Goal: Task Accomplishment & Management: Use online tool/utility

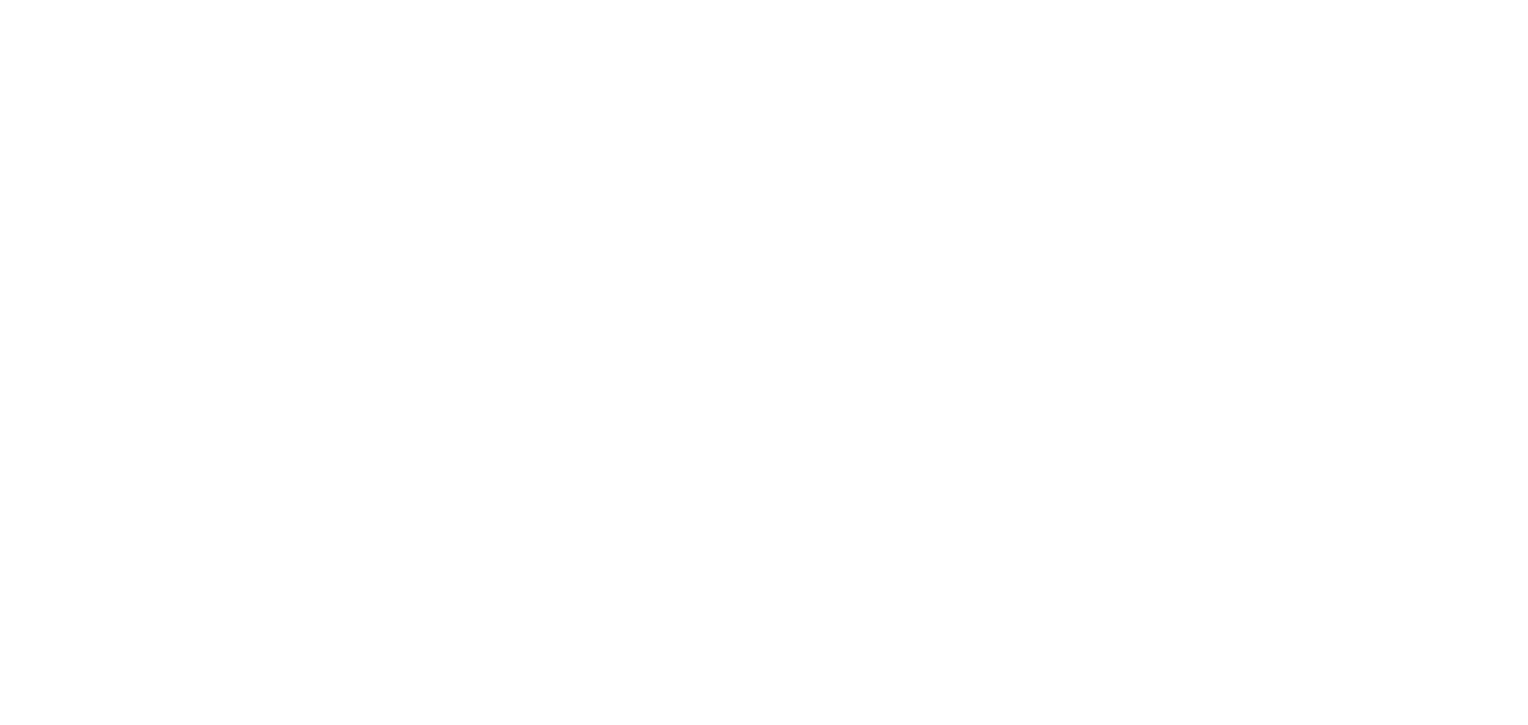
select select "Song"
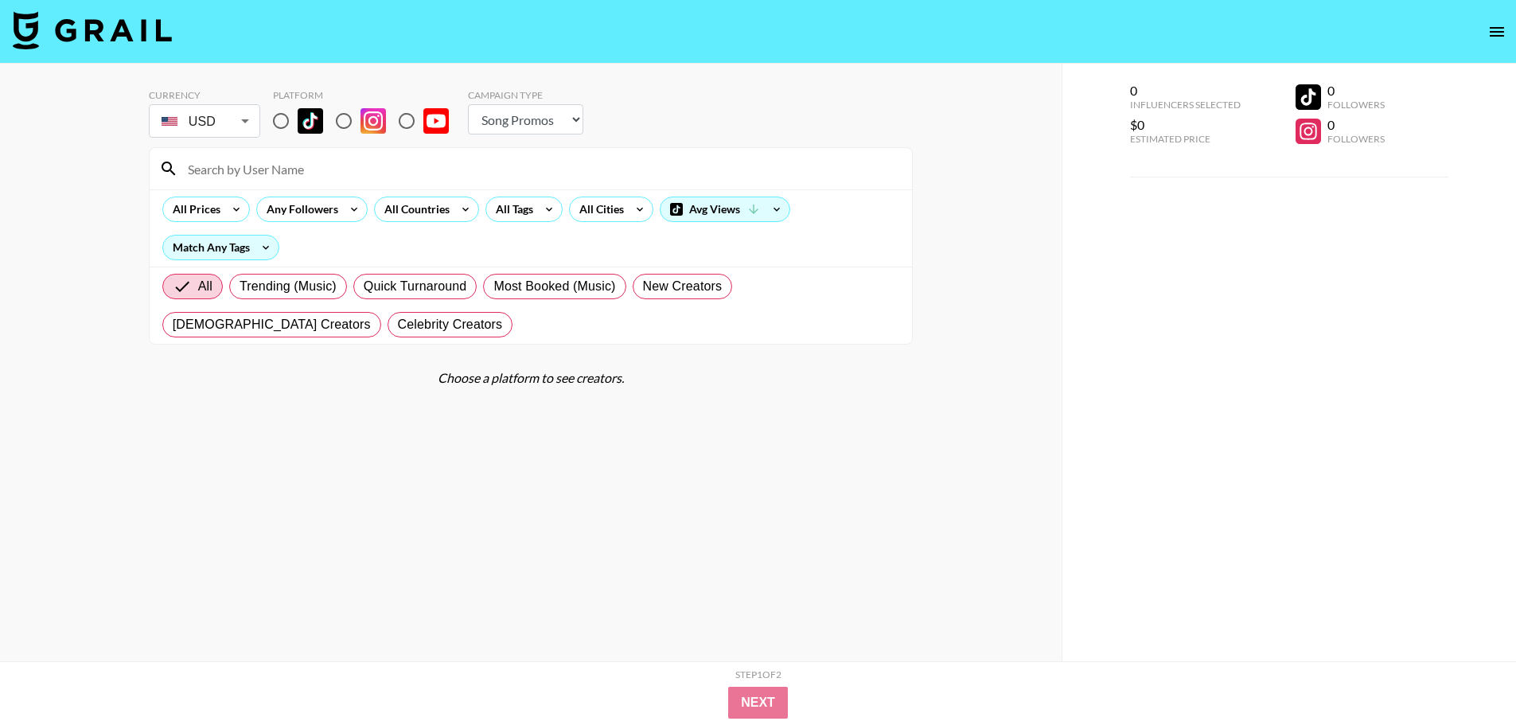
click at [234, 124] on body "Currency USD USD ​ Platform Campaign Type Choose Type... Song Promos Brand Prom…" at bounding box center [758, 394] width 1516 height 788
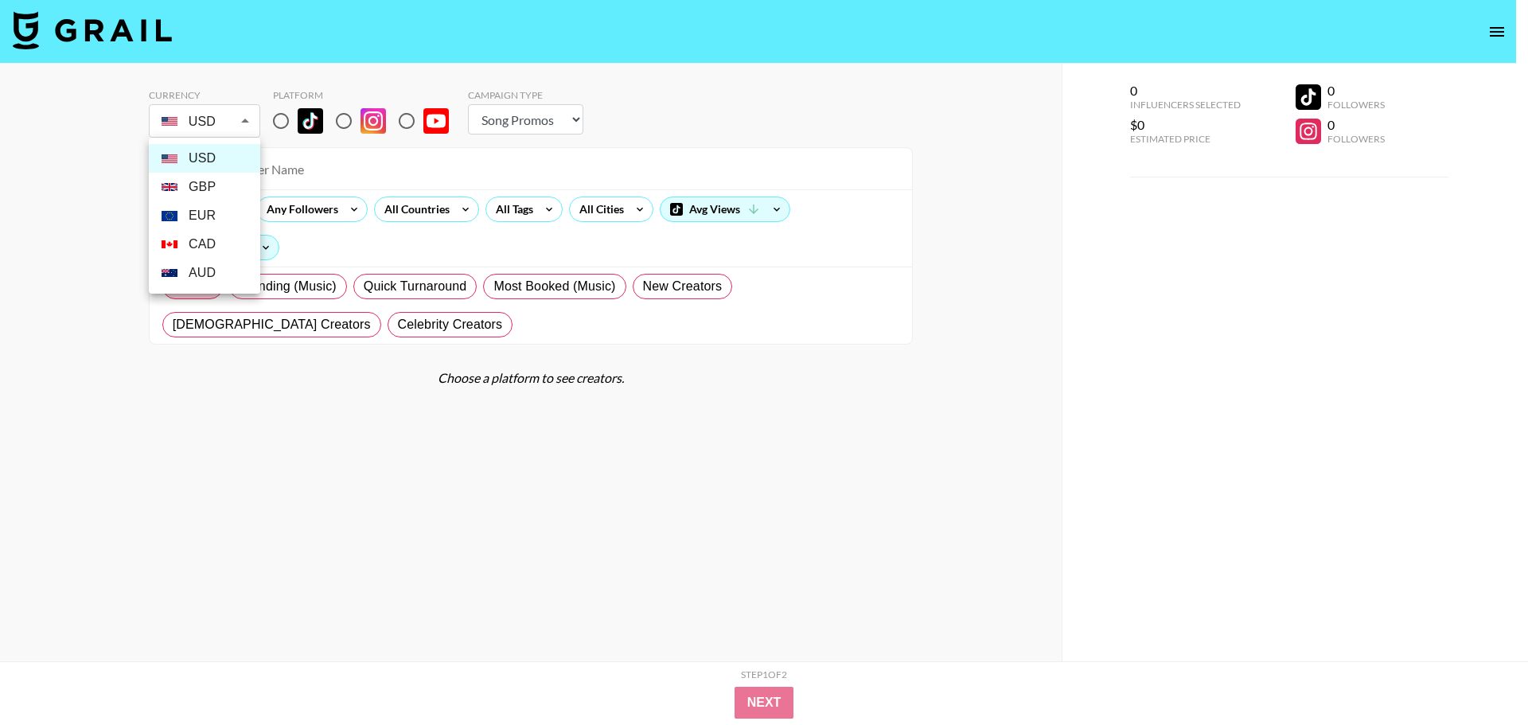
click at [209, 188] on li "GBP" at bounding box center [204, 187] width 111 height 29
type input "GBP"
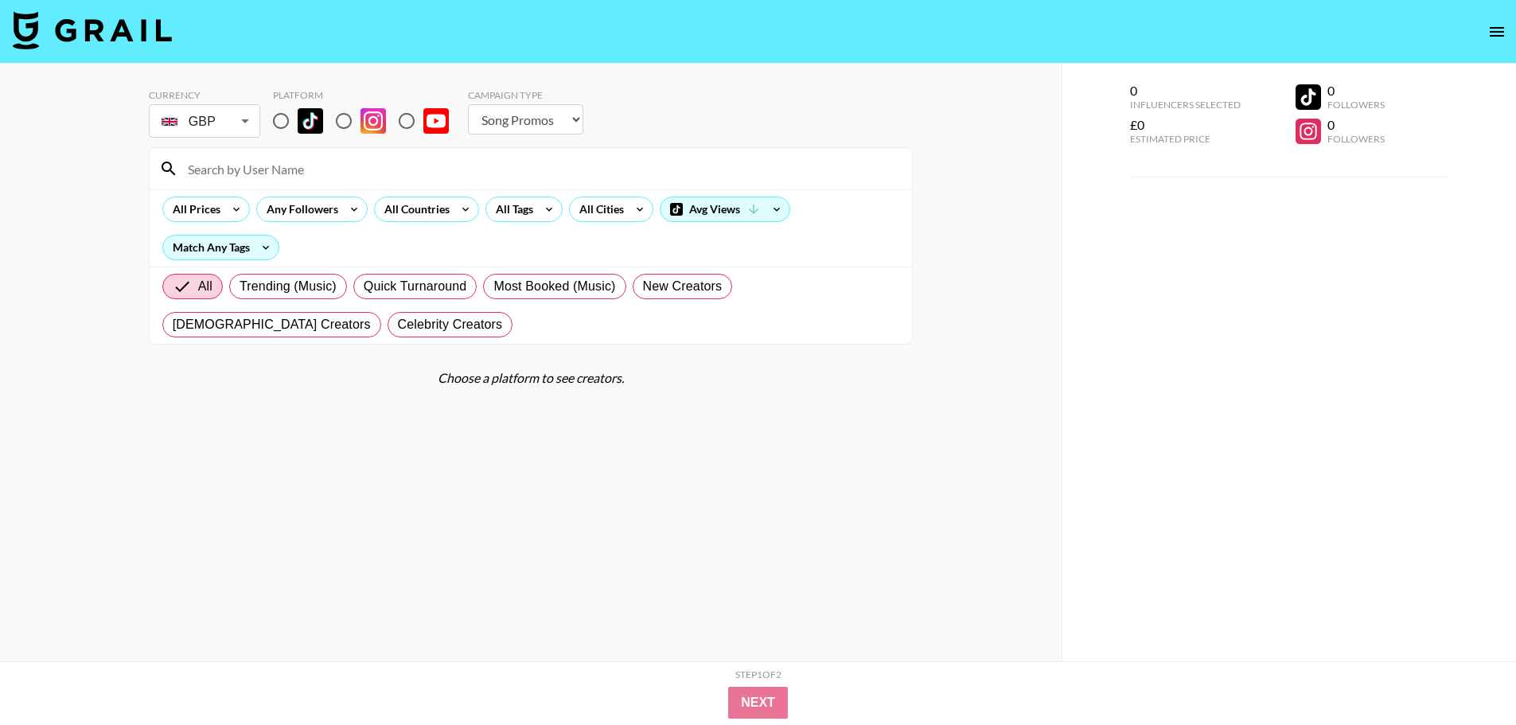
click at [559, 122] on select "Choose Type... Song Promos Brand Promos" at bounding box center [525, 119] width 115 height 30
select select "Brand"
click at [468, 104] on select "Choose Type... Song Promos Brand Promos" at bounding box center [525, 119] width 115 height 30
click at [411, 212] on div "All Countries" at bounding box center [414, 209] width 78 height 24
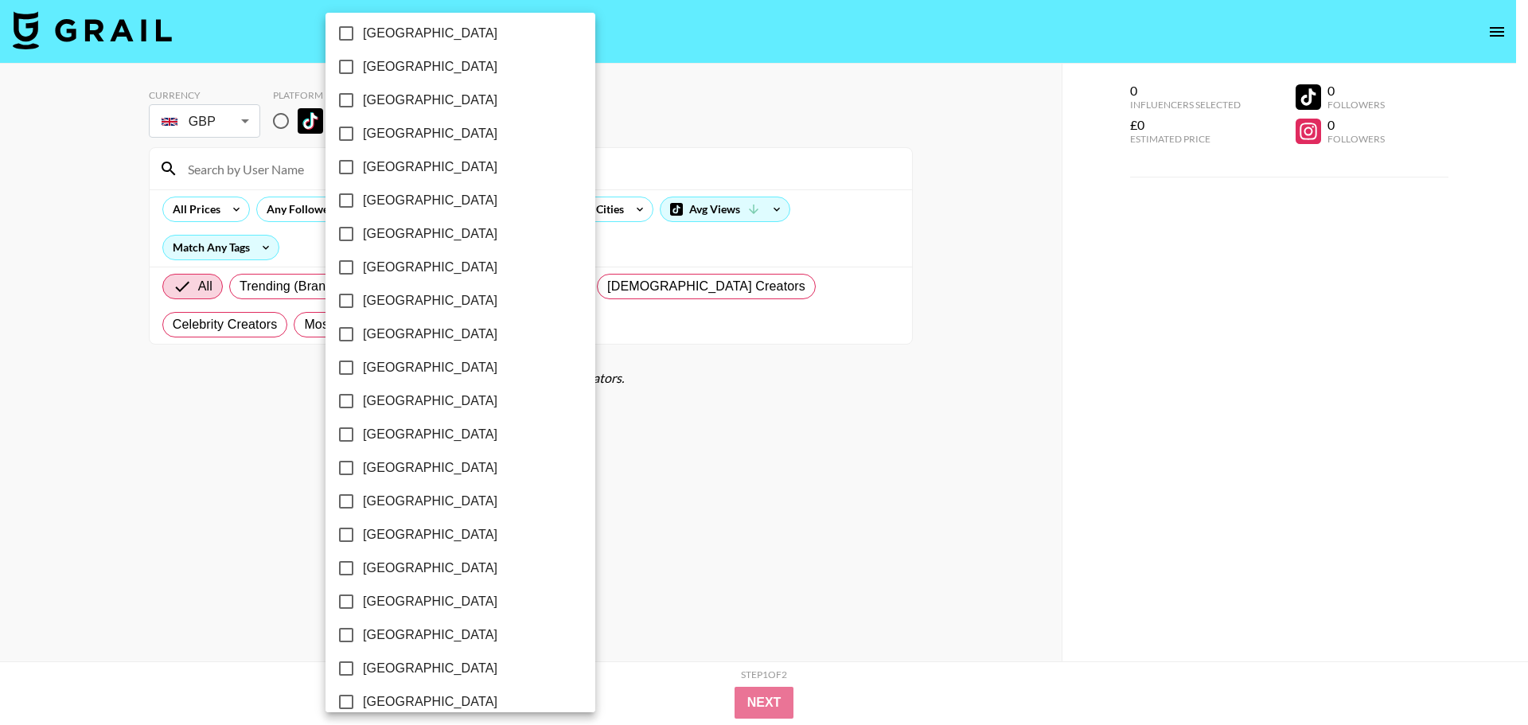
scroll to position [1131, 0]
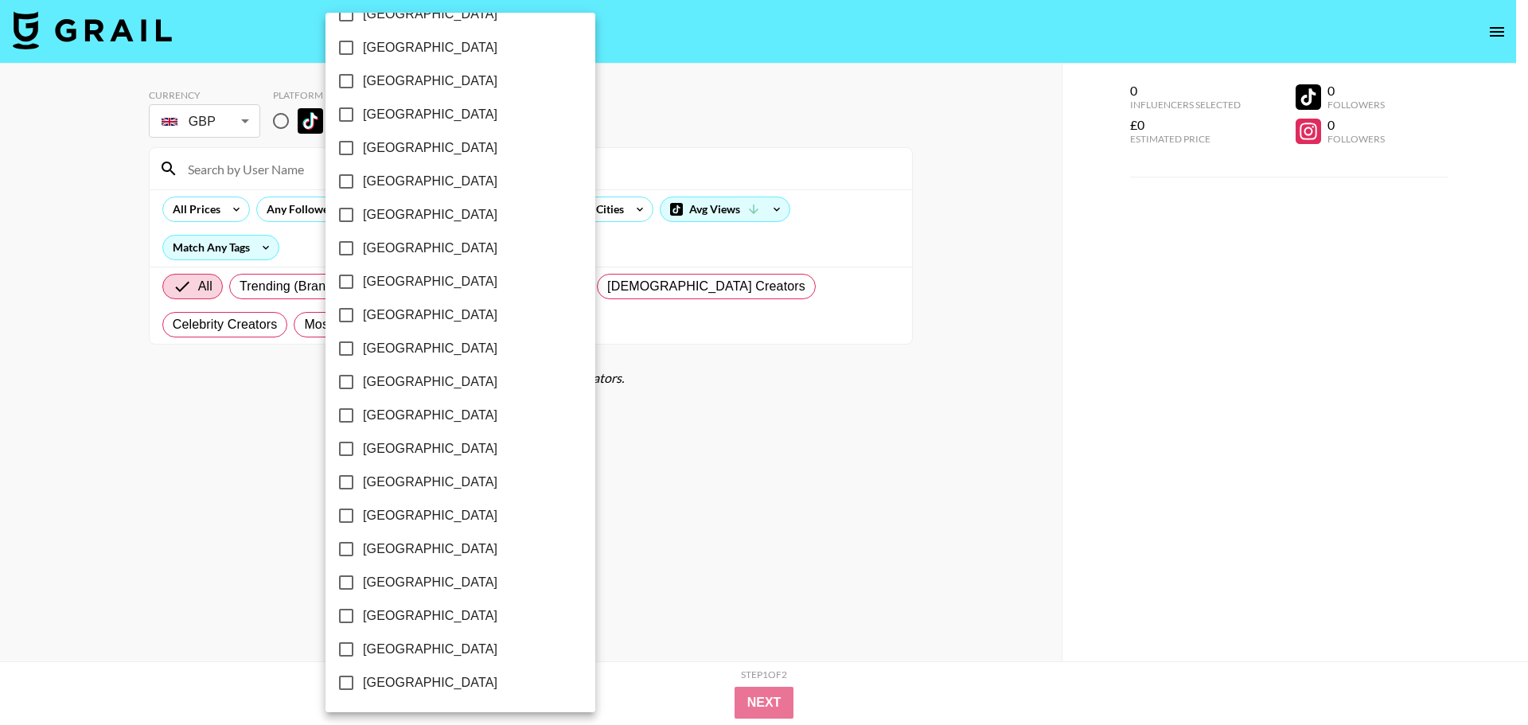
click at [415, 621] on span "[GEOGRAPHIC_DATA]" at bounding box center [430, 615] width 134 height 19
click at [363, 621] on input "[GEOGRAPHIC_DATA]" at bounding box center [345, 615] width 33 height 33
checkbox input "true"
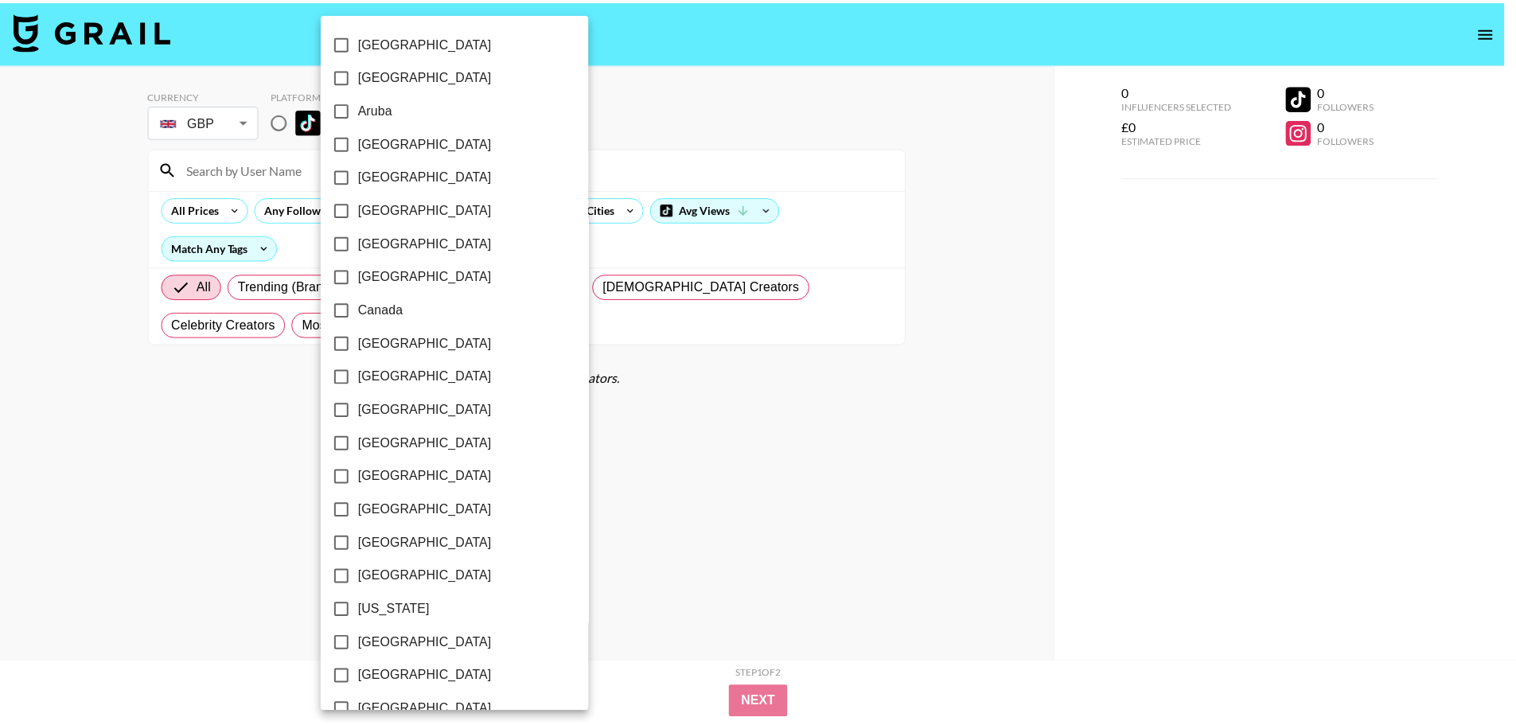
scroll to position [159, 0]
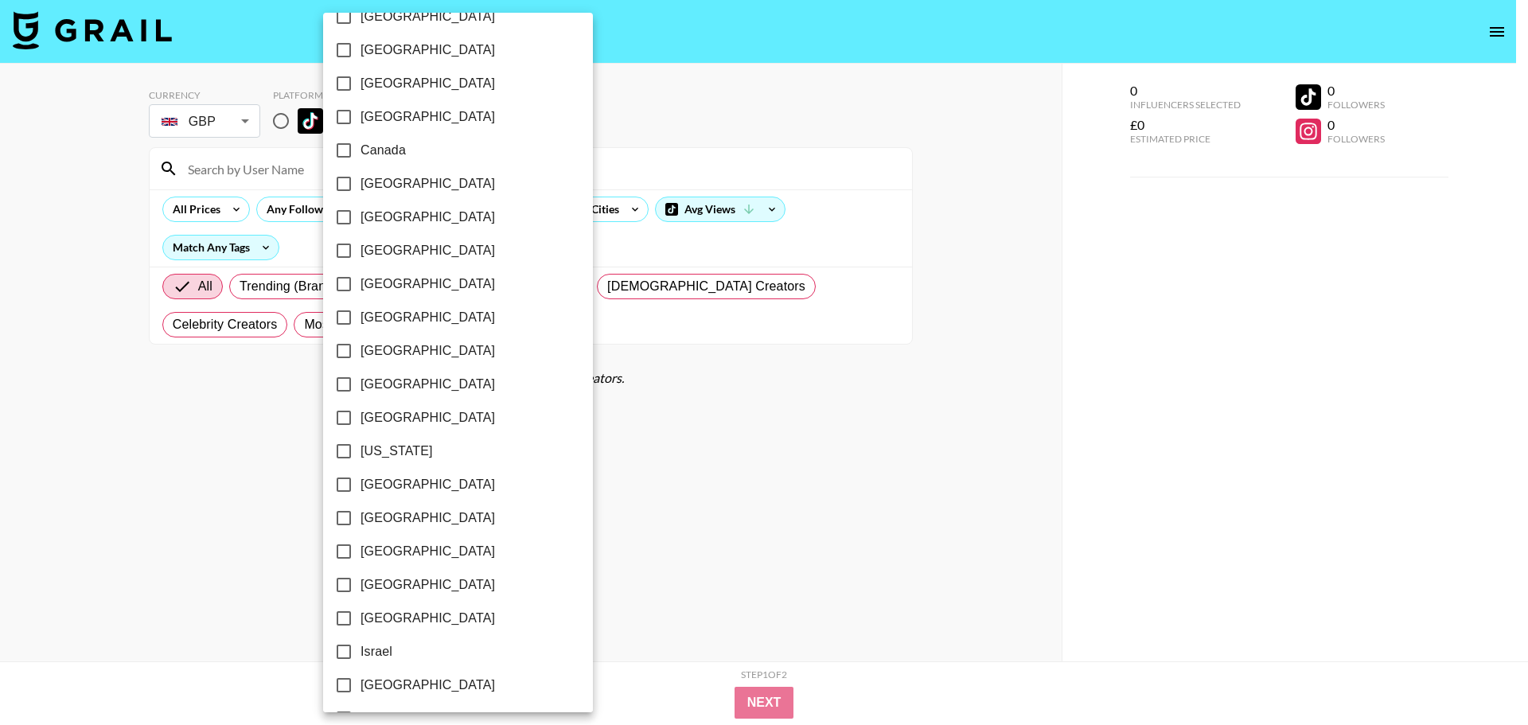
click at [941, 504] on div at bounding box center [764, 362] width 1528 height 725
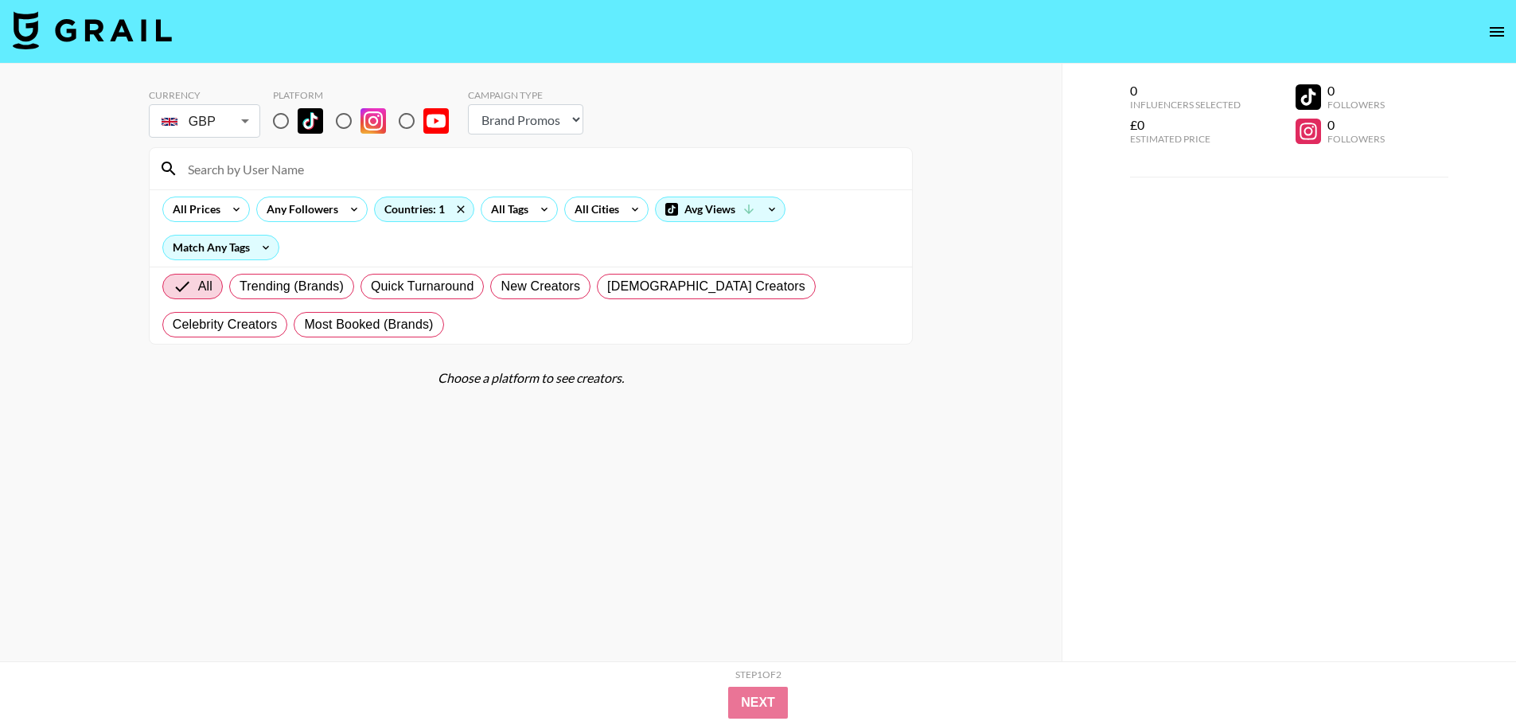
click at [285, 118] on input "radio" at bounding box center [280, 120] width 33 height 33
radio input "true"
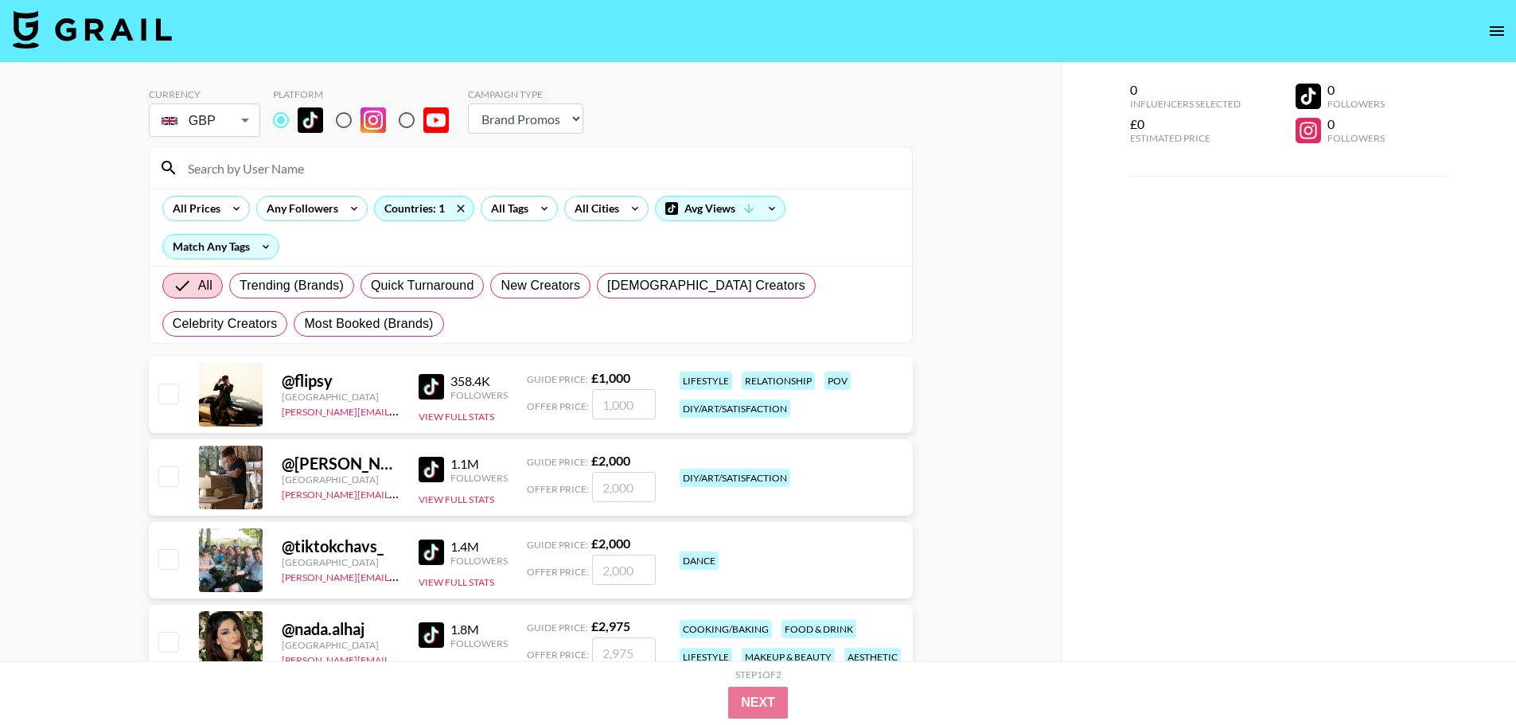
scroll to position [0, 0]
click at [428, 387] on img at bounding box center [430, 387] width 25 height 25
